Goal: Download file/media

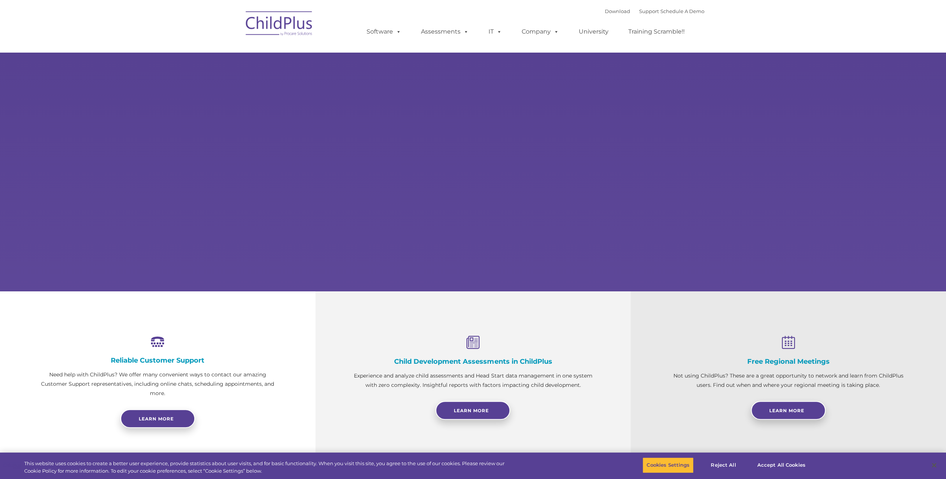
select select "MEDIUM"
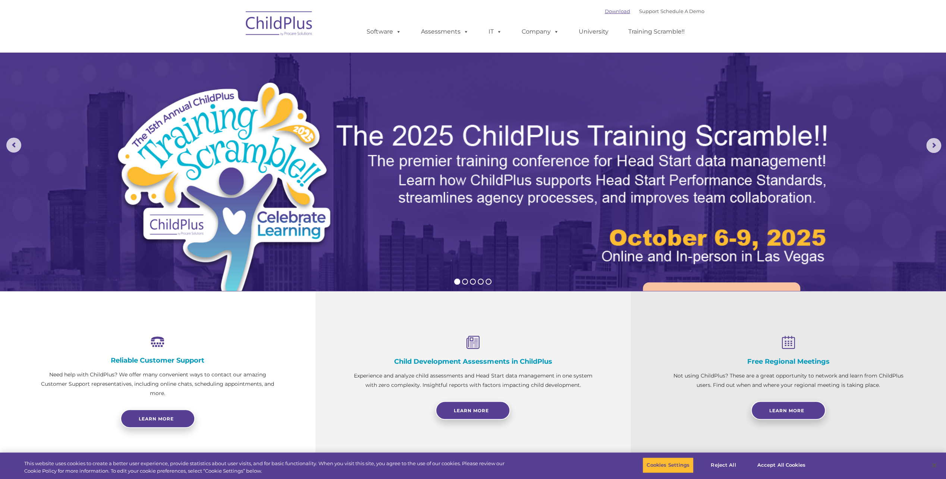
click at [605, 11] on link "Download" at bounding box center [617, 11] width 25 height 6
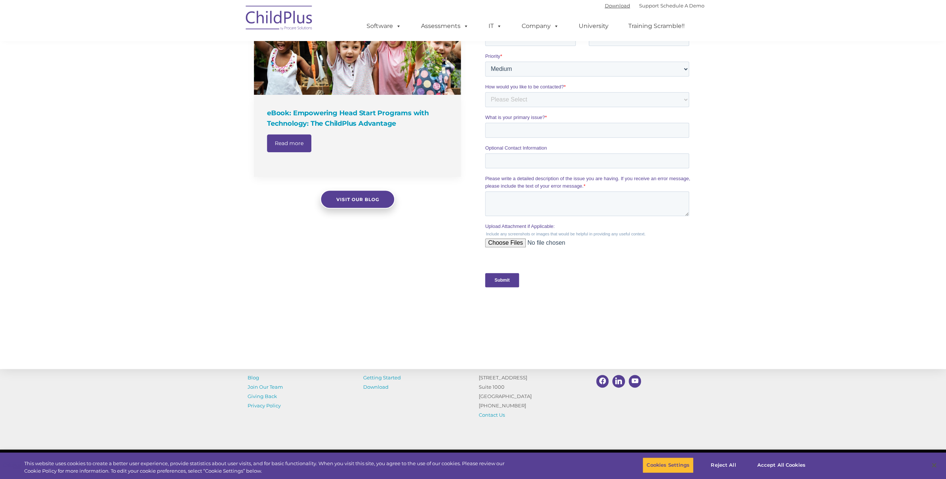
scroll to position [591, 0]
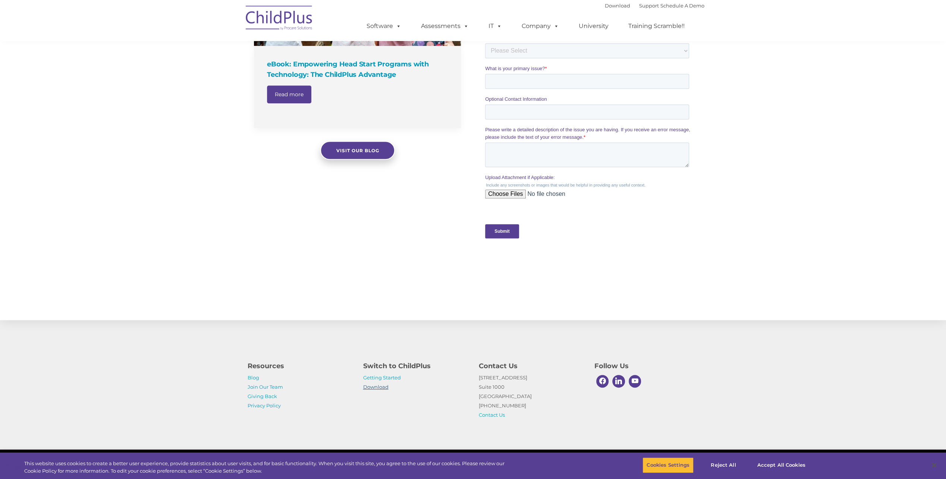
click at [380, 389] on link "Download" at bounding box center [375, 387] width 25 height 6
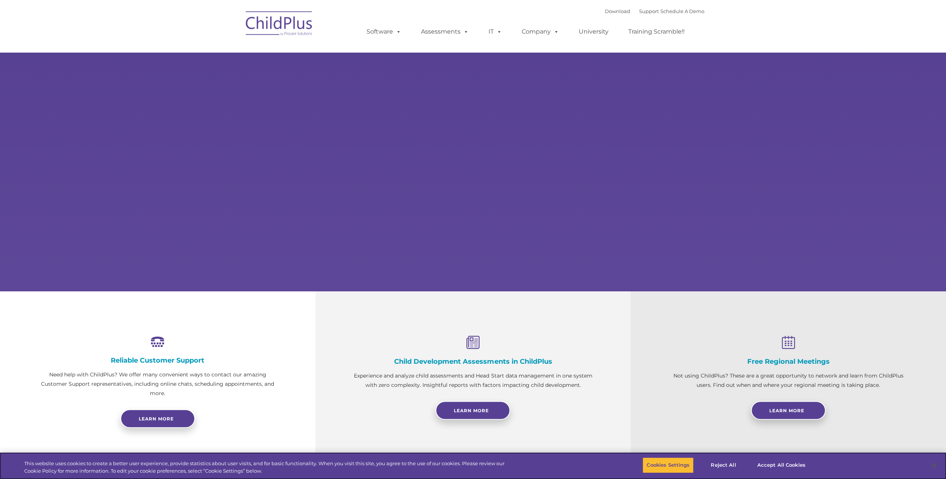
select select "MEDIUM"
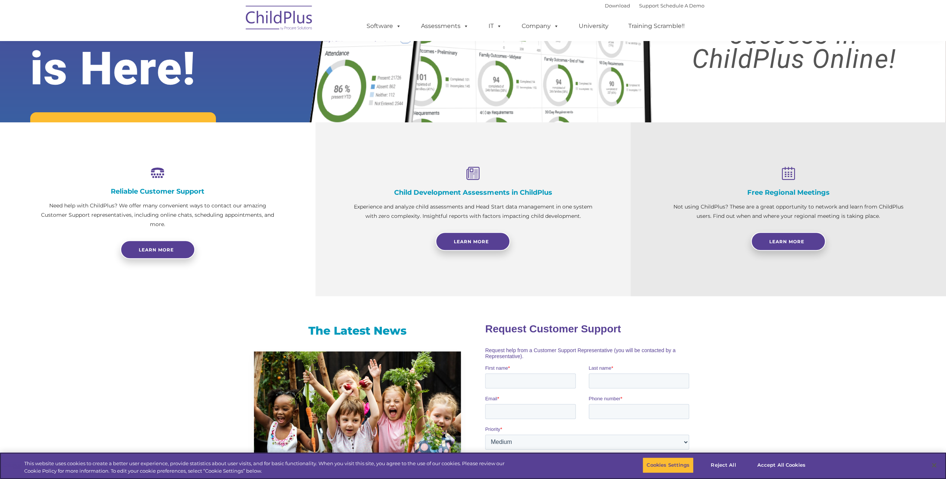
scroll to position [91, 0]
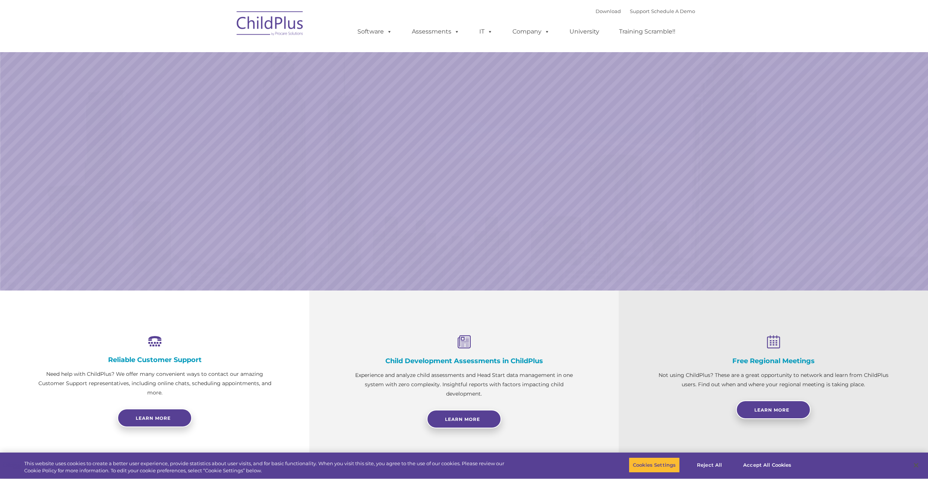
select select "MEDIUM"
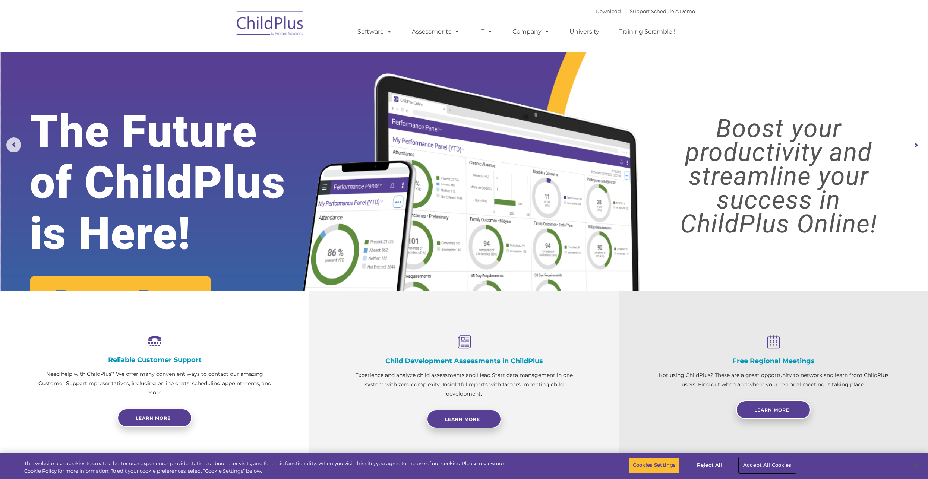
click at [756, 462] on button "Accept All Cookies" at bounding box center [767, 466] width 56 height 16
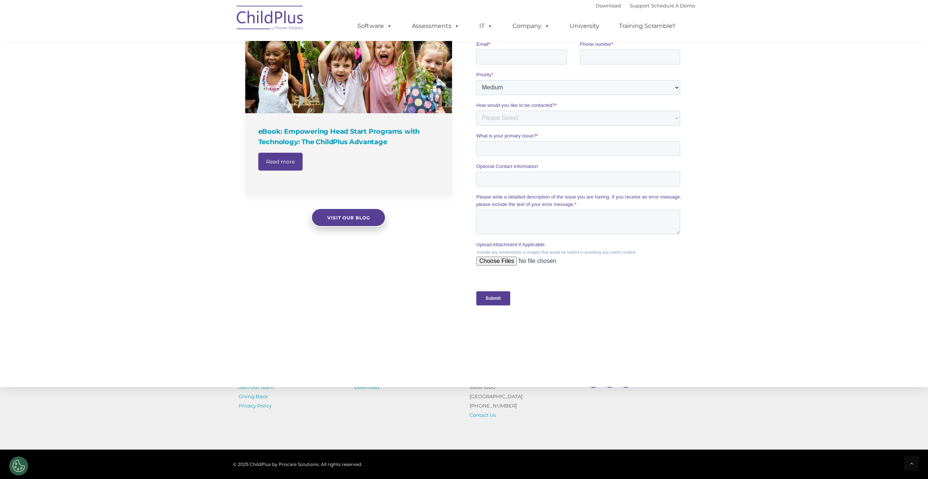
scroll to position [590, 0]
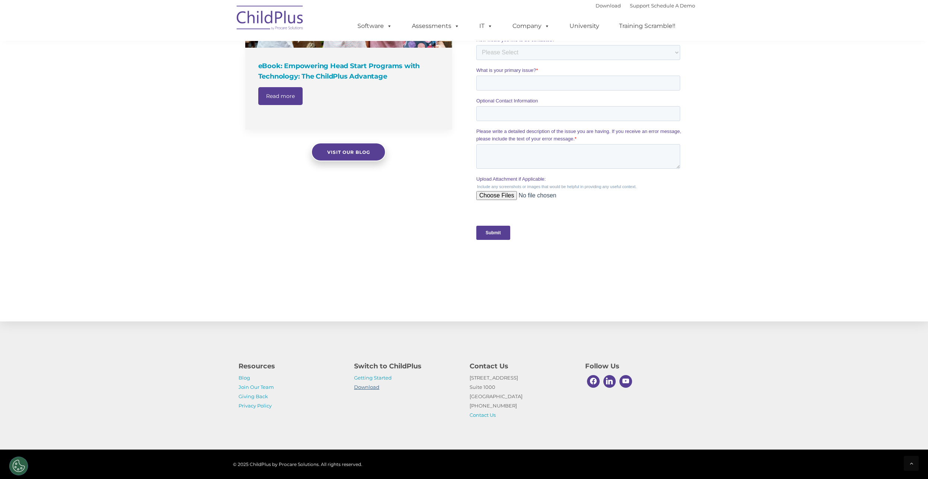
click at [377, 387] on link "Download" at bounding box center [366, 387] width 25 height 6
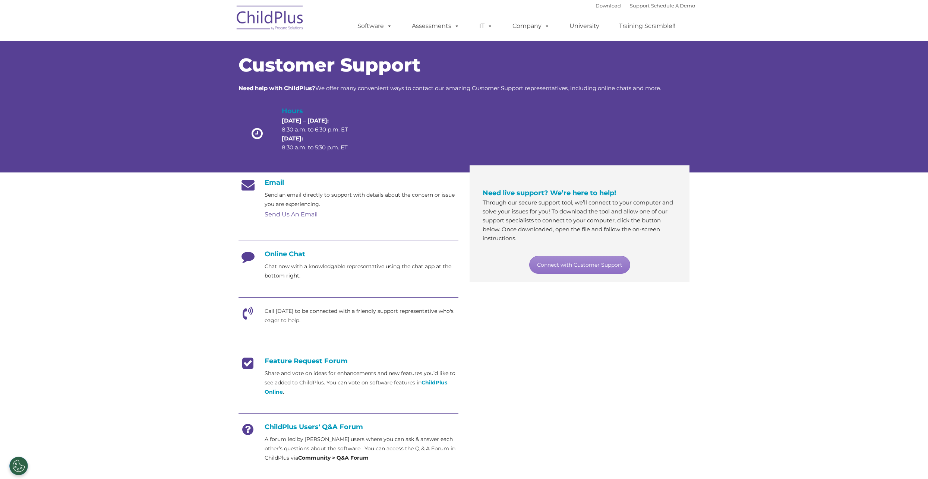
click at [310, 260] on div "Online Chat Chat now with a knowledgable representative using the chat app at t…" at bounding box center [349, 265] width 220 height 31
click at [542, 264] on link "Connect with Customer Support" at bounding box center [579, 265] width 101 height 18
